Goal: Transaction & Acquisition: Purchase product/service

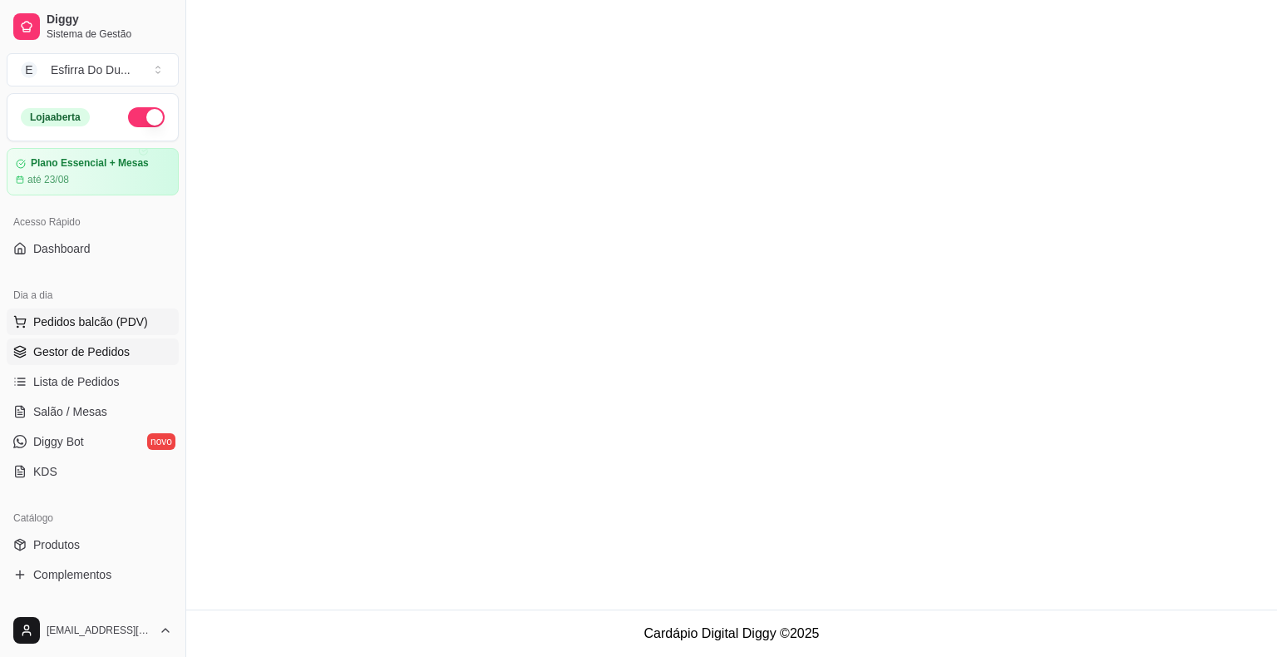
click at [120, 324] on span "Pedidos balcão (PDV)" at bounding box center [90, 321] width 115 height 17
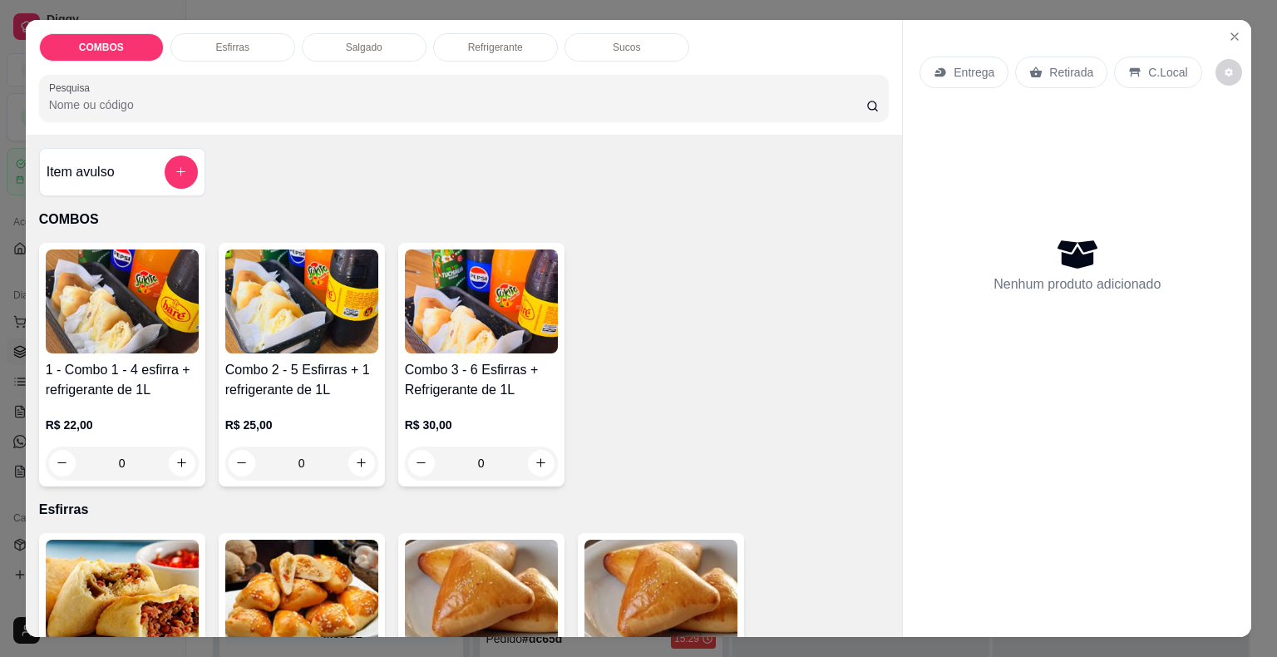
click at [515, 325] on img at bounding box center [481, 301] width 153 height 104
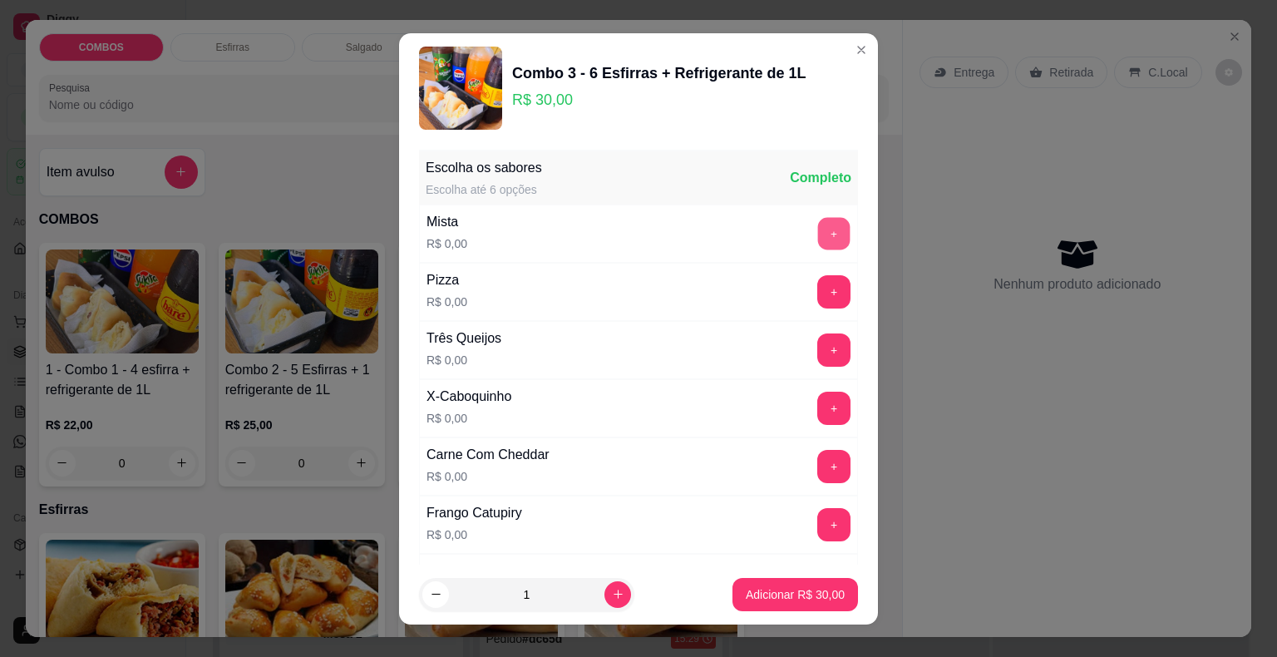
click at [818, 234] on button "+" at bounding box center [834, 233] width 32 height 32
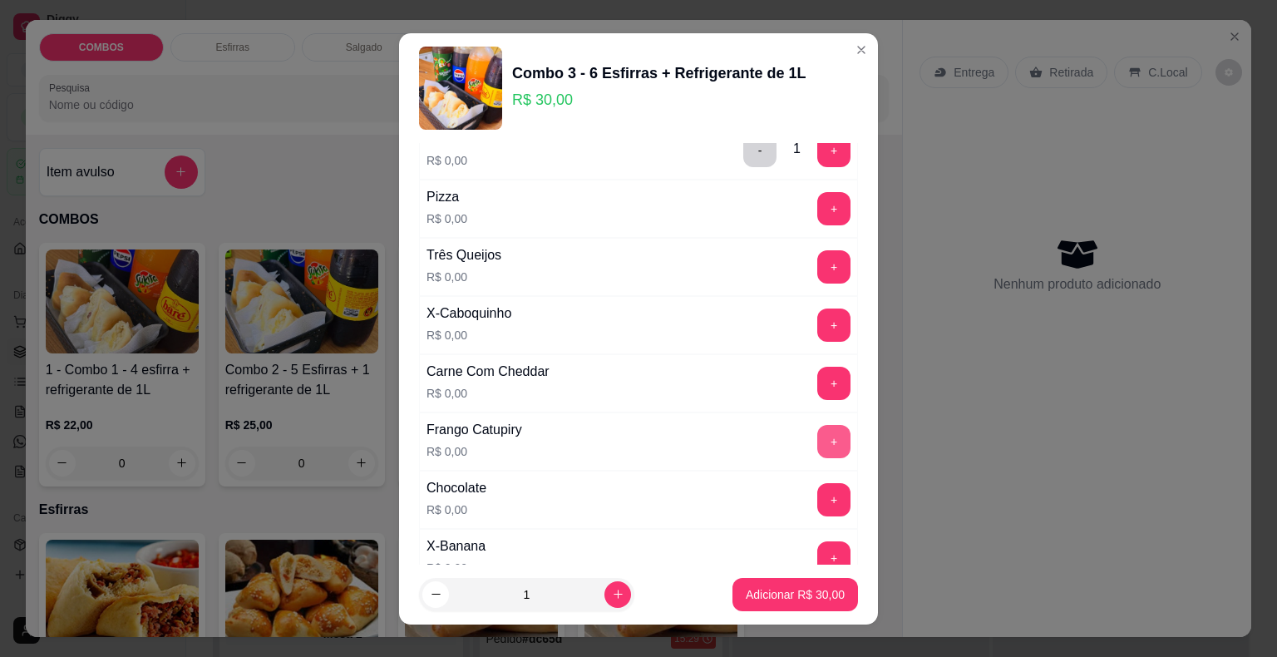
click at [817, 437] on button "+" at bounding box center [833, 441] width 33 height 33
click at [818, 488] on button "+" at bounding box center [834, 499] width 32 height 32
click at [818, 207] on button "+" at bounding box center [834, 208] width 32 height 32
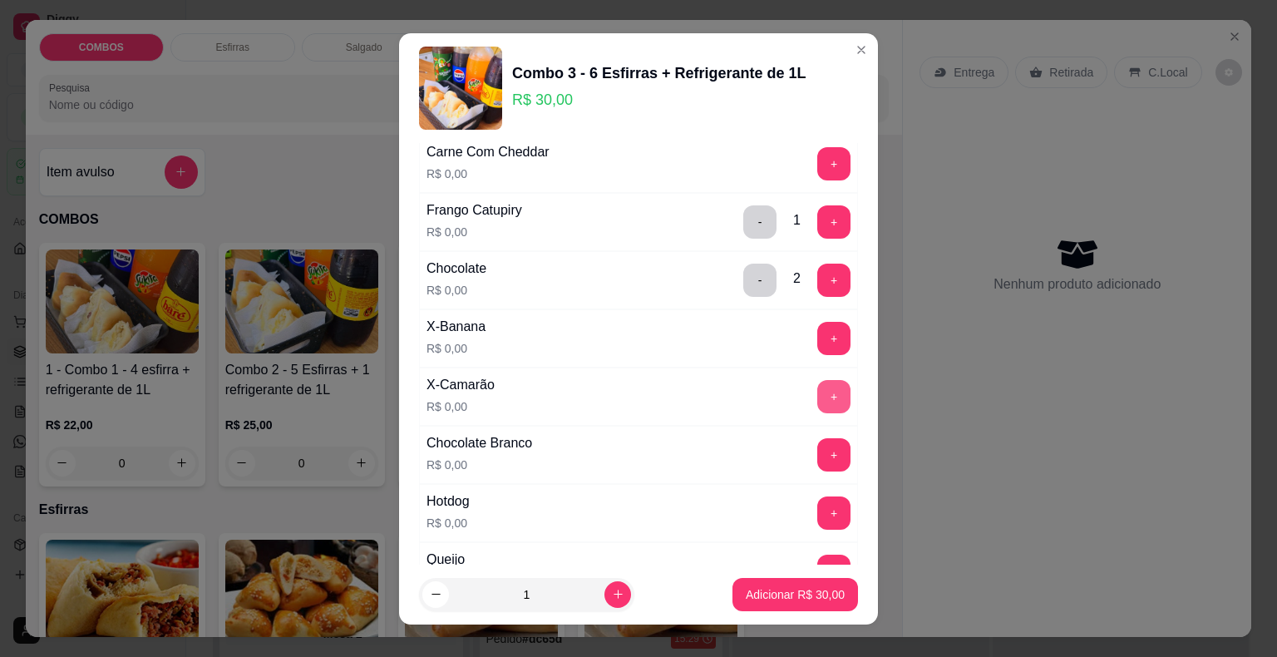
scroll to position [333, 0]
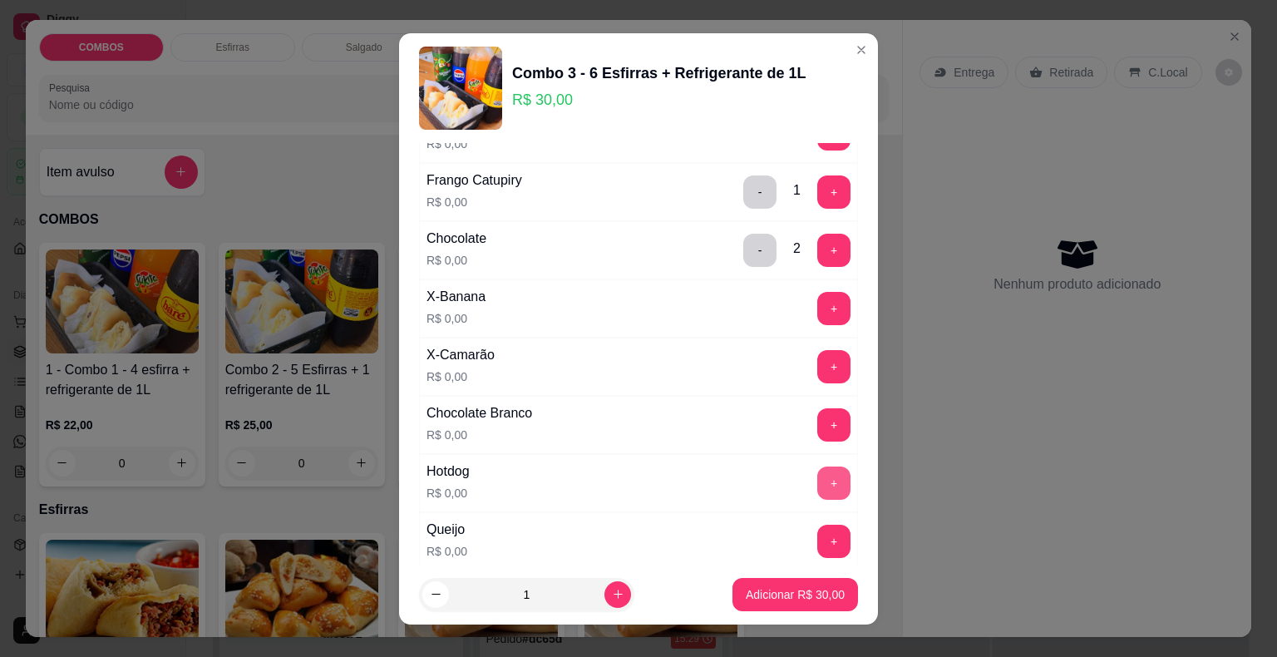
click at [817, 474] on button "+" at bounding box center [833, 482] width 33 height 33
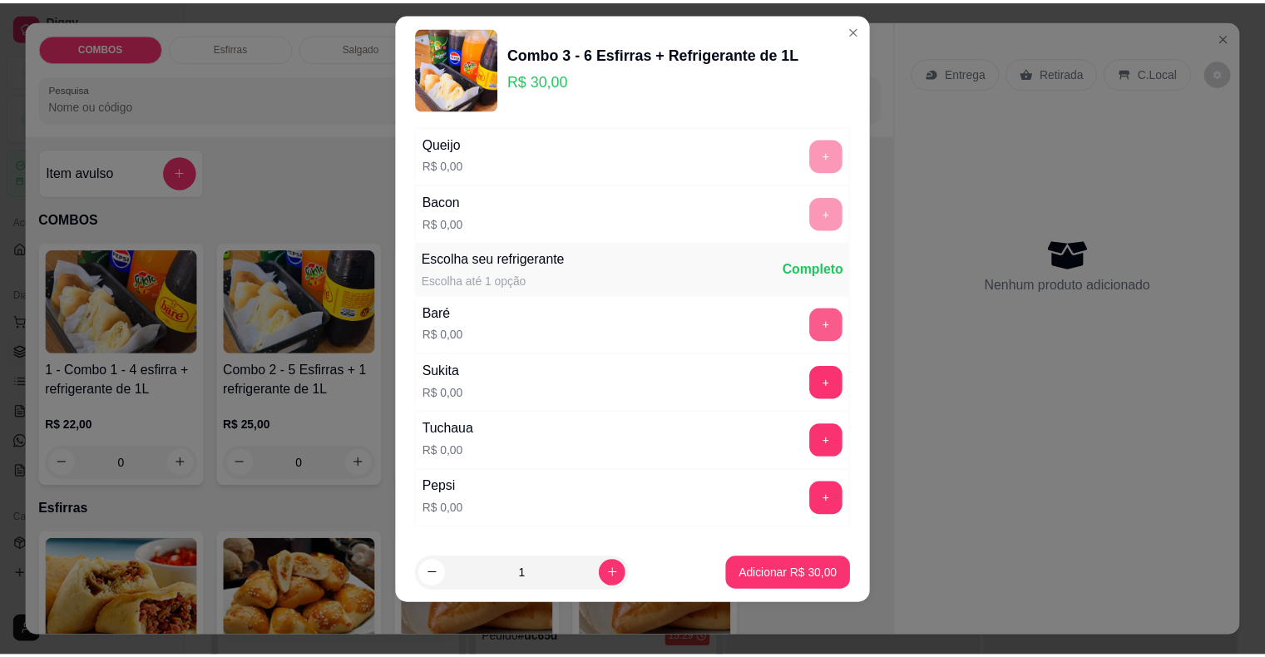
scroll to position [800, 0]
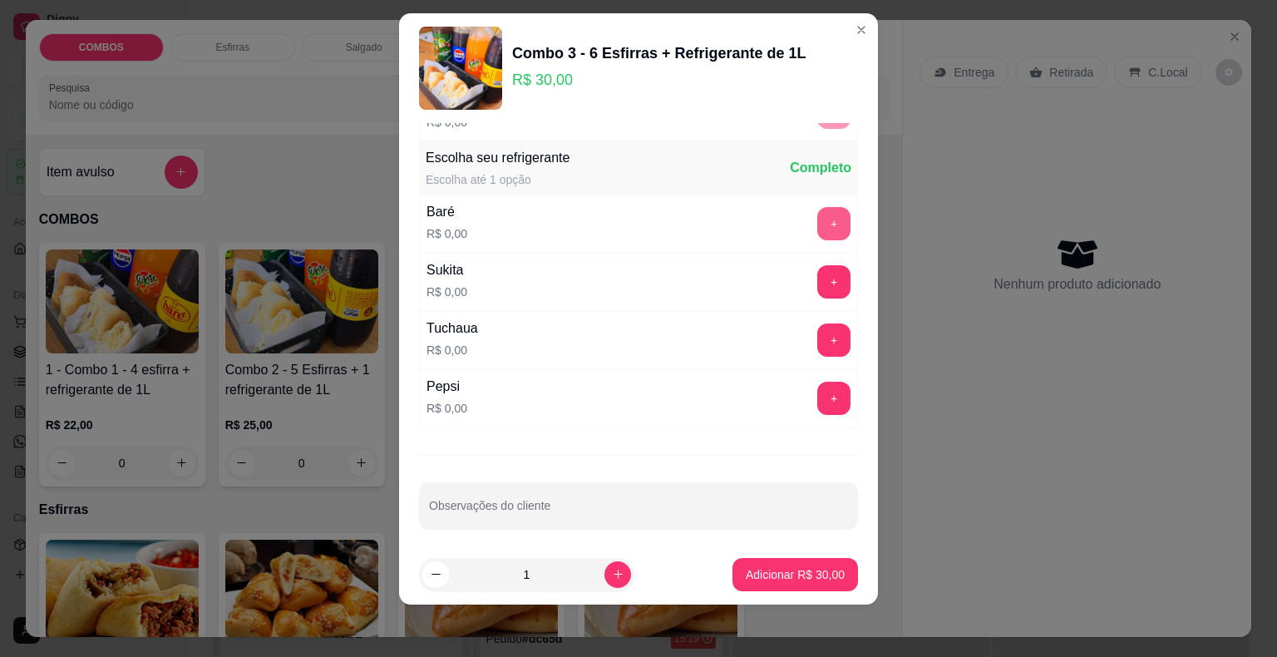
click at [817, 226] on button "+" at bounding box center [833, 223] width 33 height 33
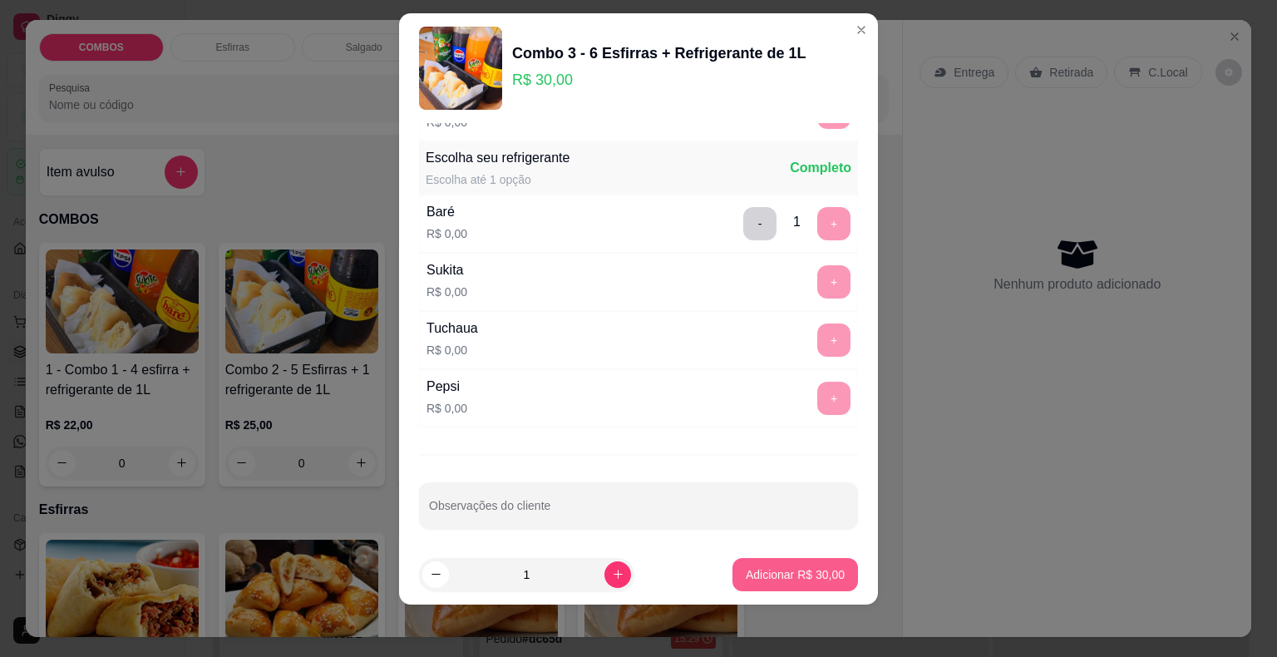
click at [778, 570] on p "Adicionar R$ 30,00" at bounding box center [795, 574] width 99 height 17
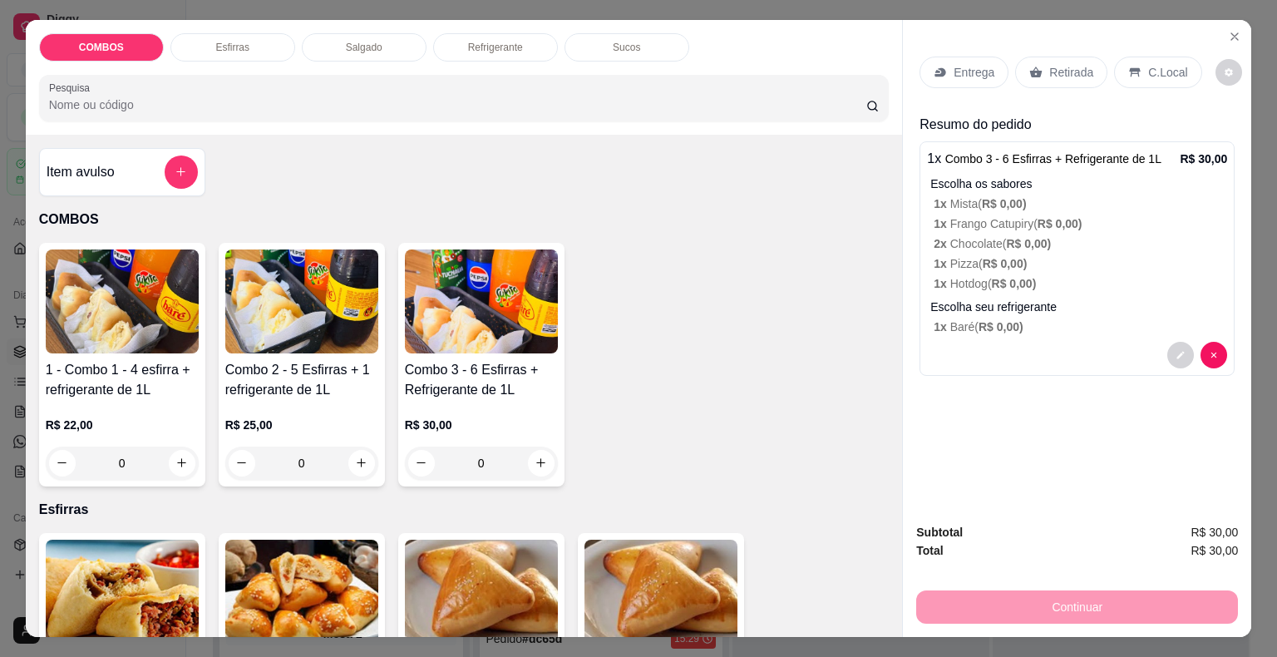
drag, startPoint x: 1073, startPoint y: 65, endPoint x: 1066, endPoint y: 82, distance: 18.7
click at [1073, 65] on p "Retirada" at bounding box center [1071, 72] width 44 height 17
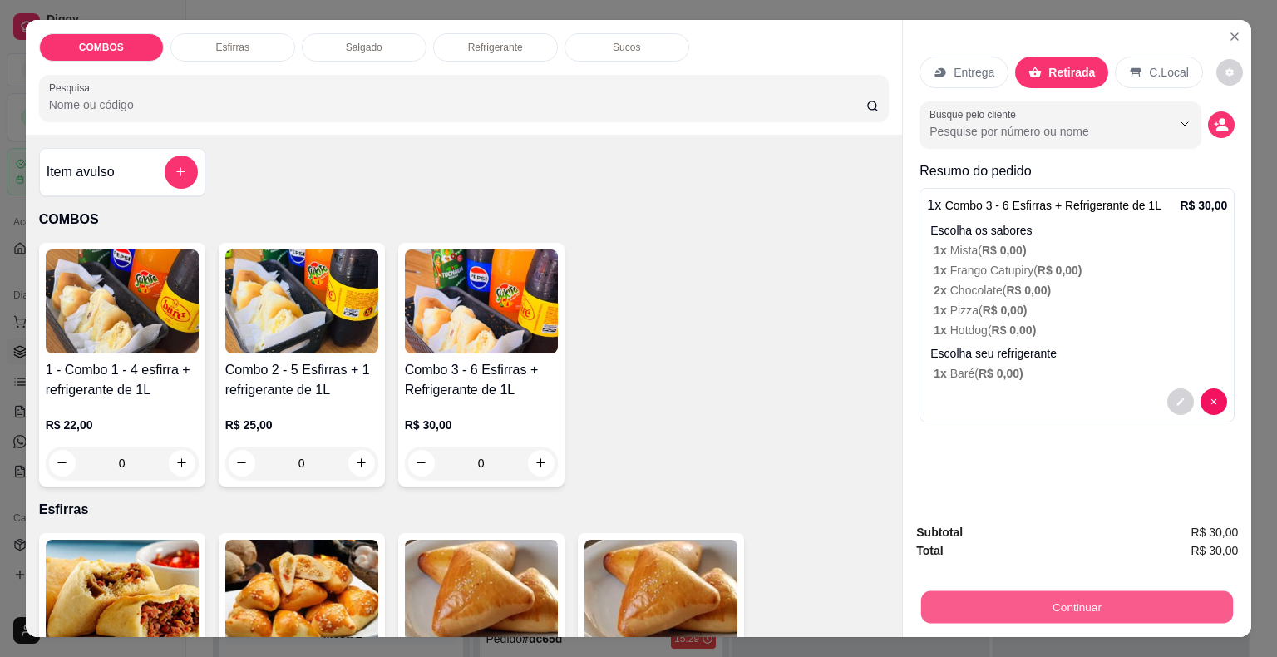
click at [1095, 591] on button "Continuar" at bounding box center [1077, 607] width 312 height 32
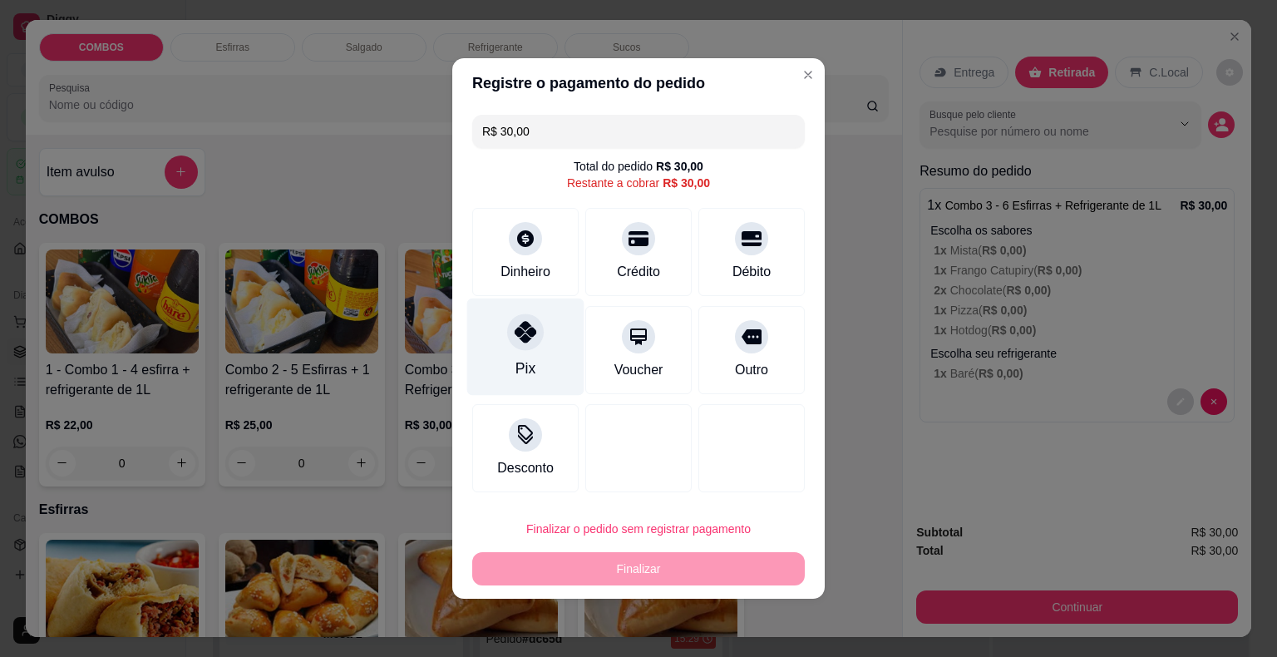
click at [525, 351] on div "Pix" at bounding box center [525, 346] width 117 height 97
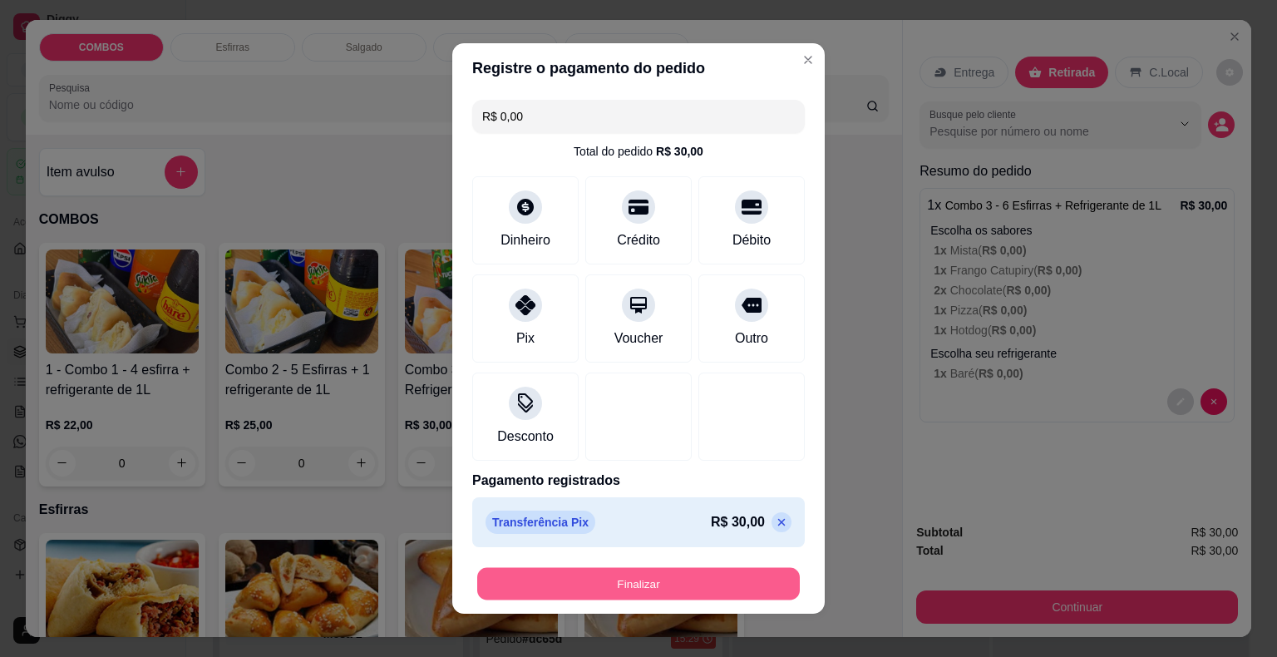
click at [572, 587] on button "Finalizar" at bounding box center [638, 584] width 323 height 32
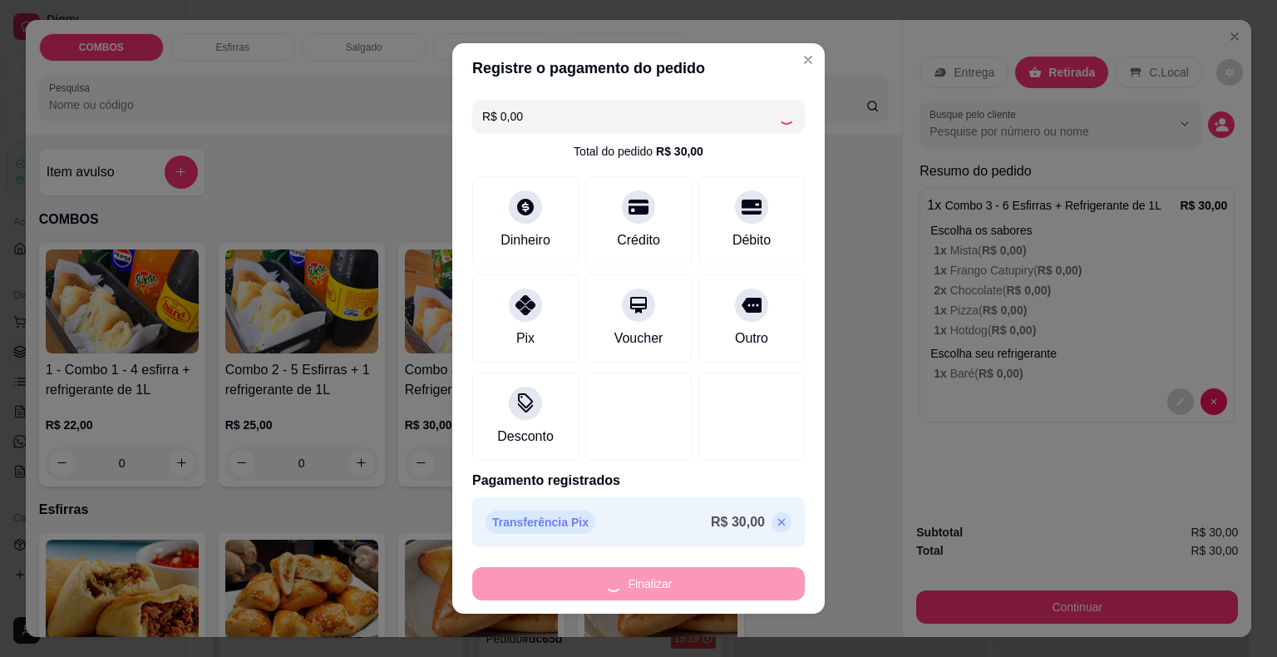
type input "-R$ 30,00"
